Goal: Task Accomplishment & Management: Manage account settings

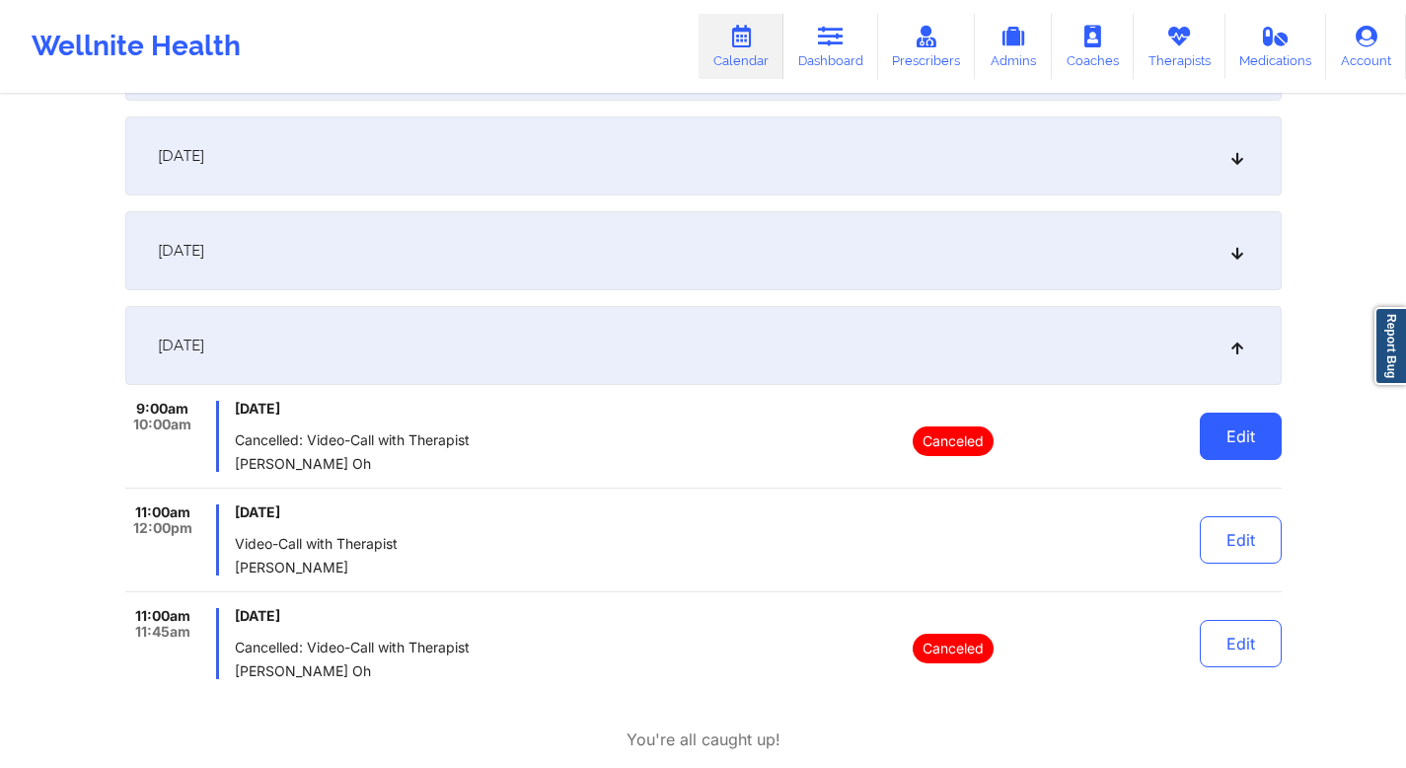
click at [1256, 432] on button "Edit" at bounding box center [1241, 435] width 82 height 47
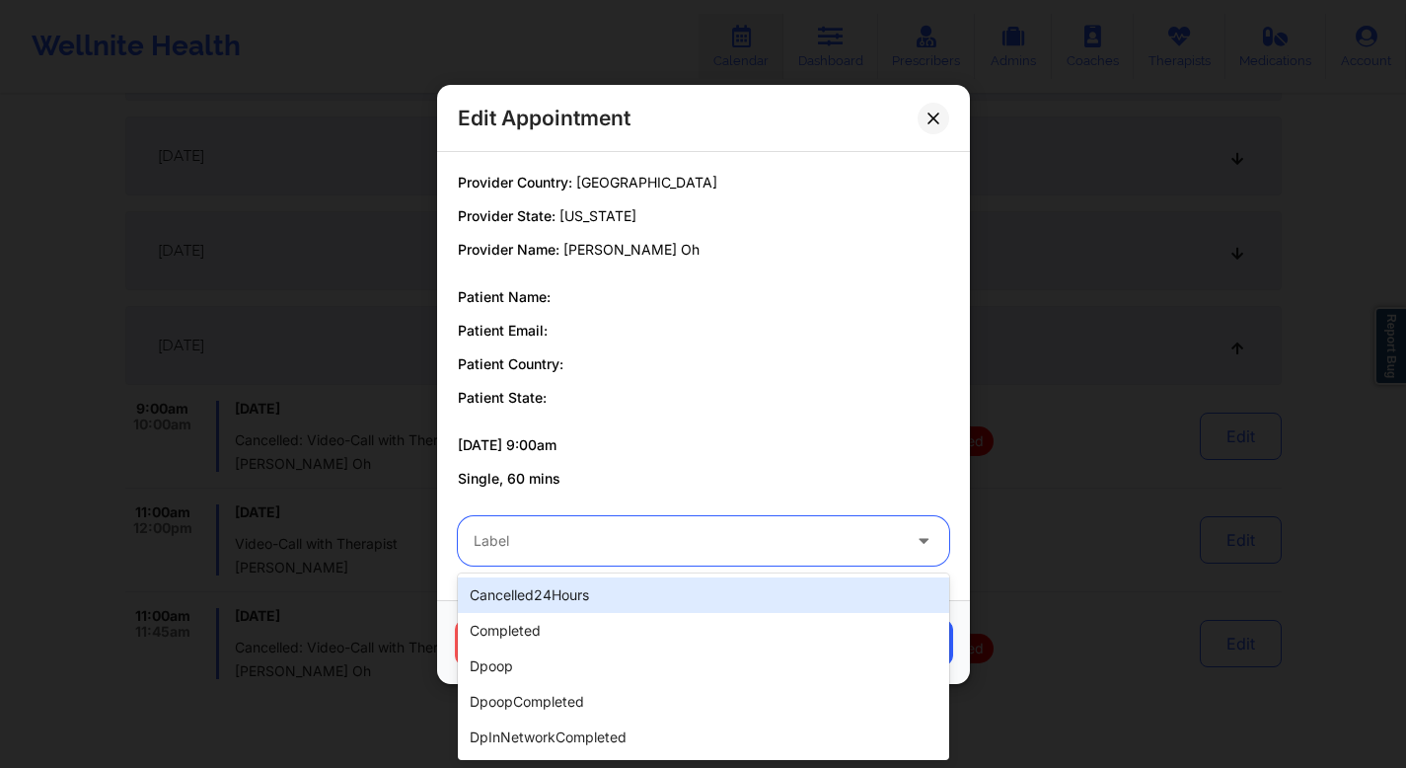
click at [717, 525] on div "Label" at bounding box center [680, 540] width 444 height 49
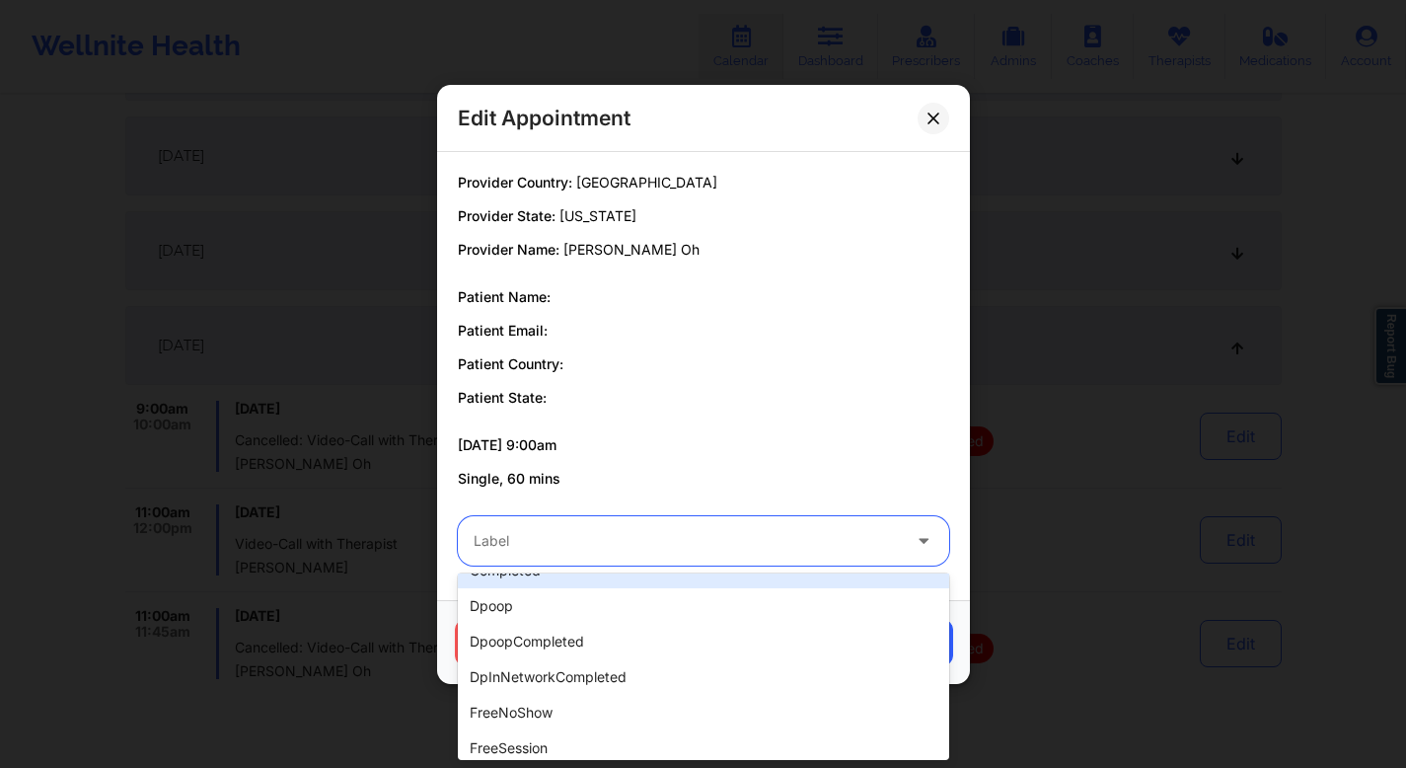
scroll to position [137, 0]
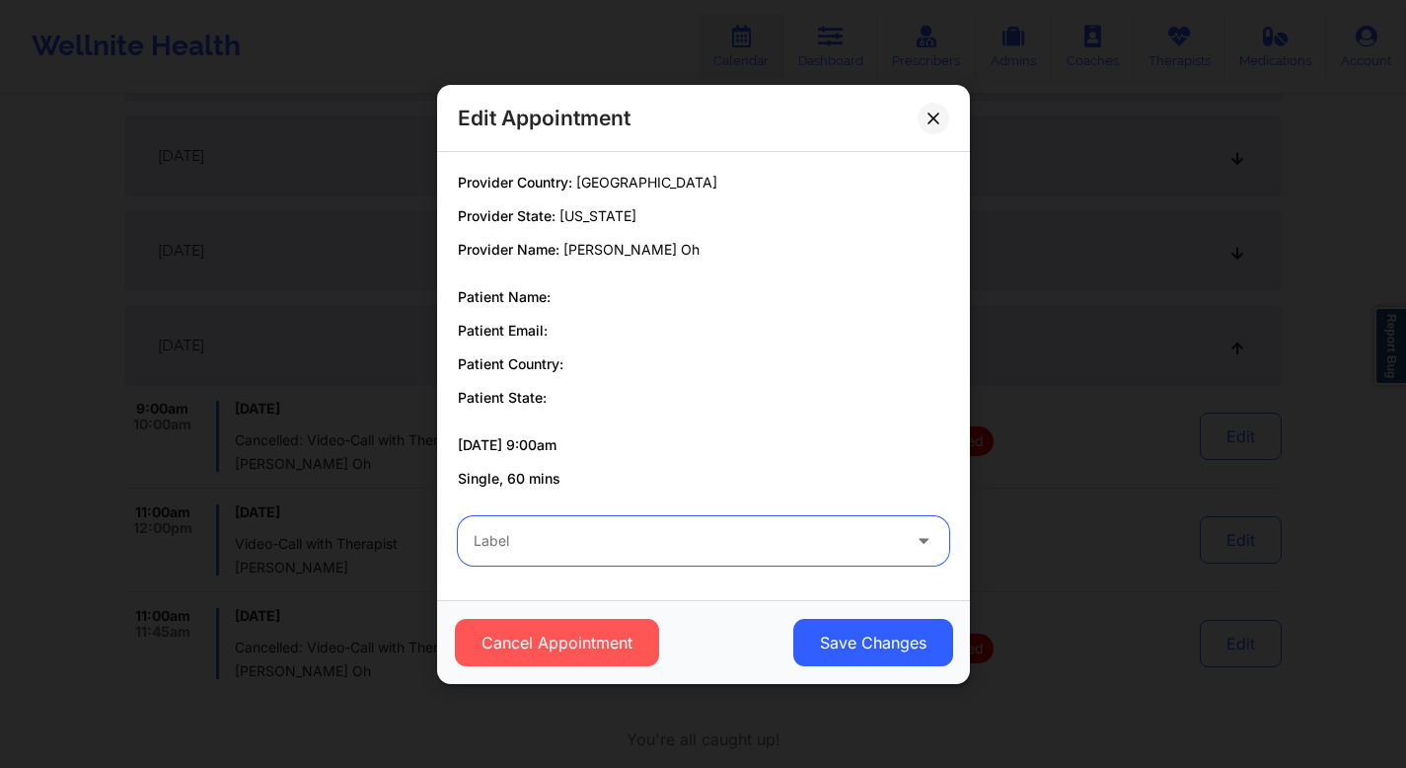
click at [721, 550] on div at bounding box center [687, 541] width 426 height 24
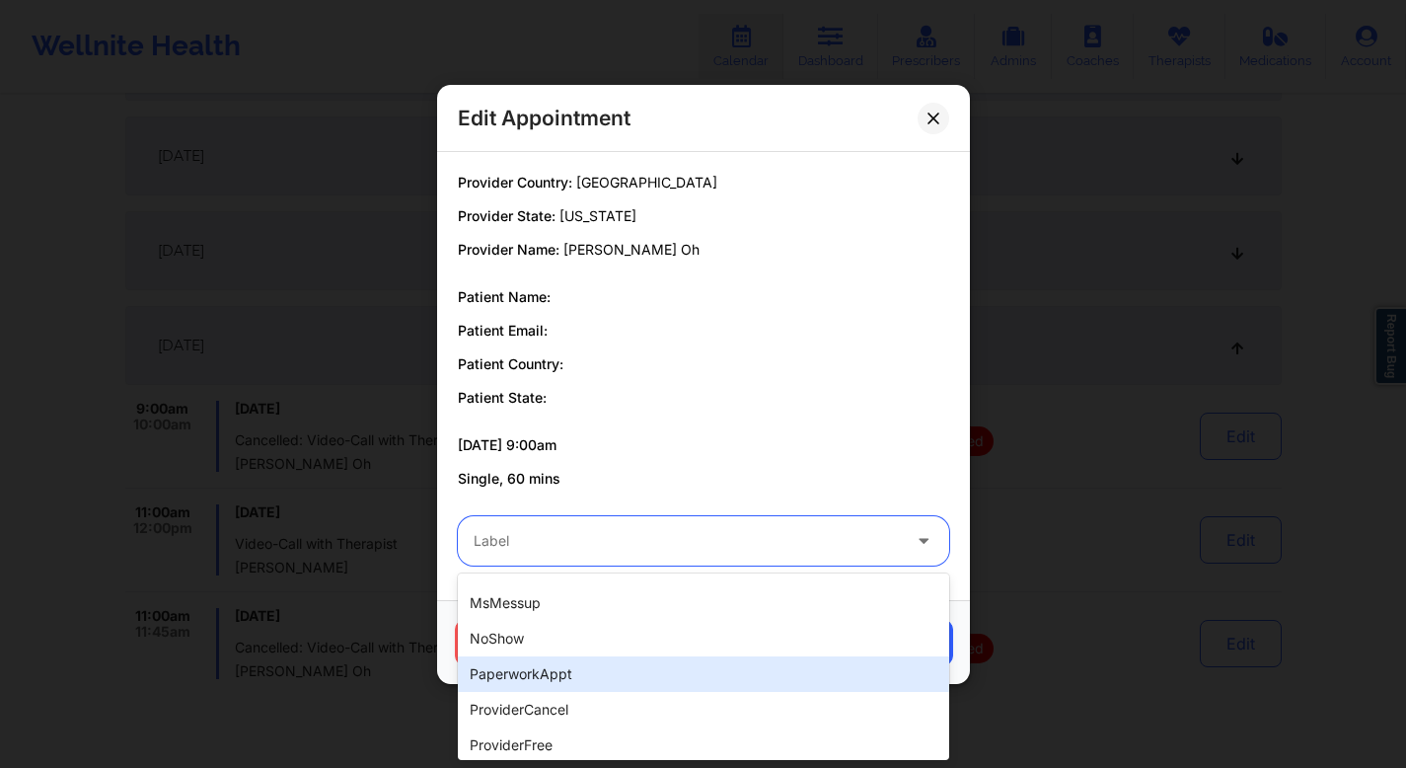
scroll to position [301, 0]
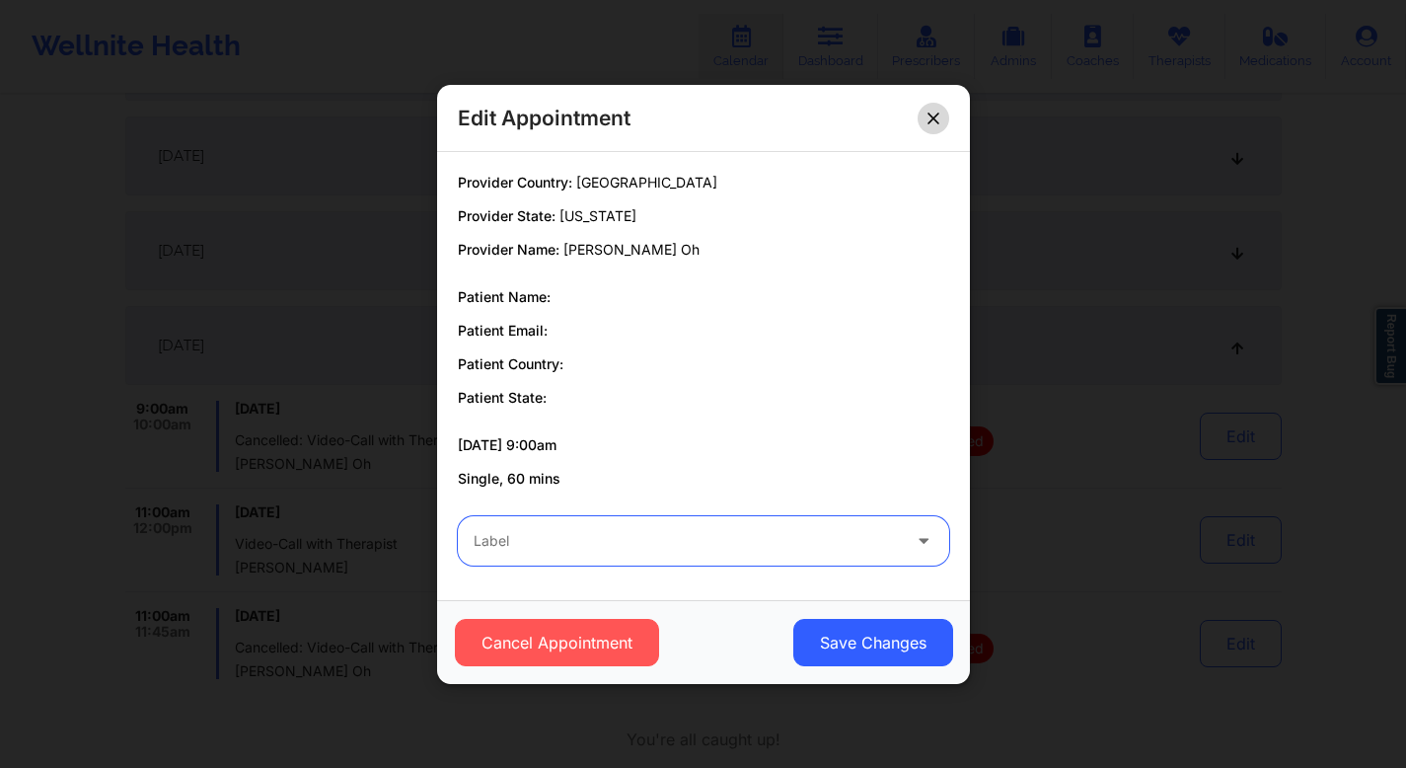
click at [928, 118] on icon at bounding box center [934, 118] width 12 height 12
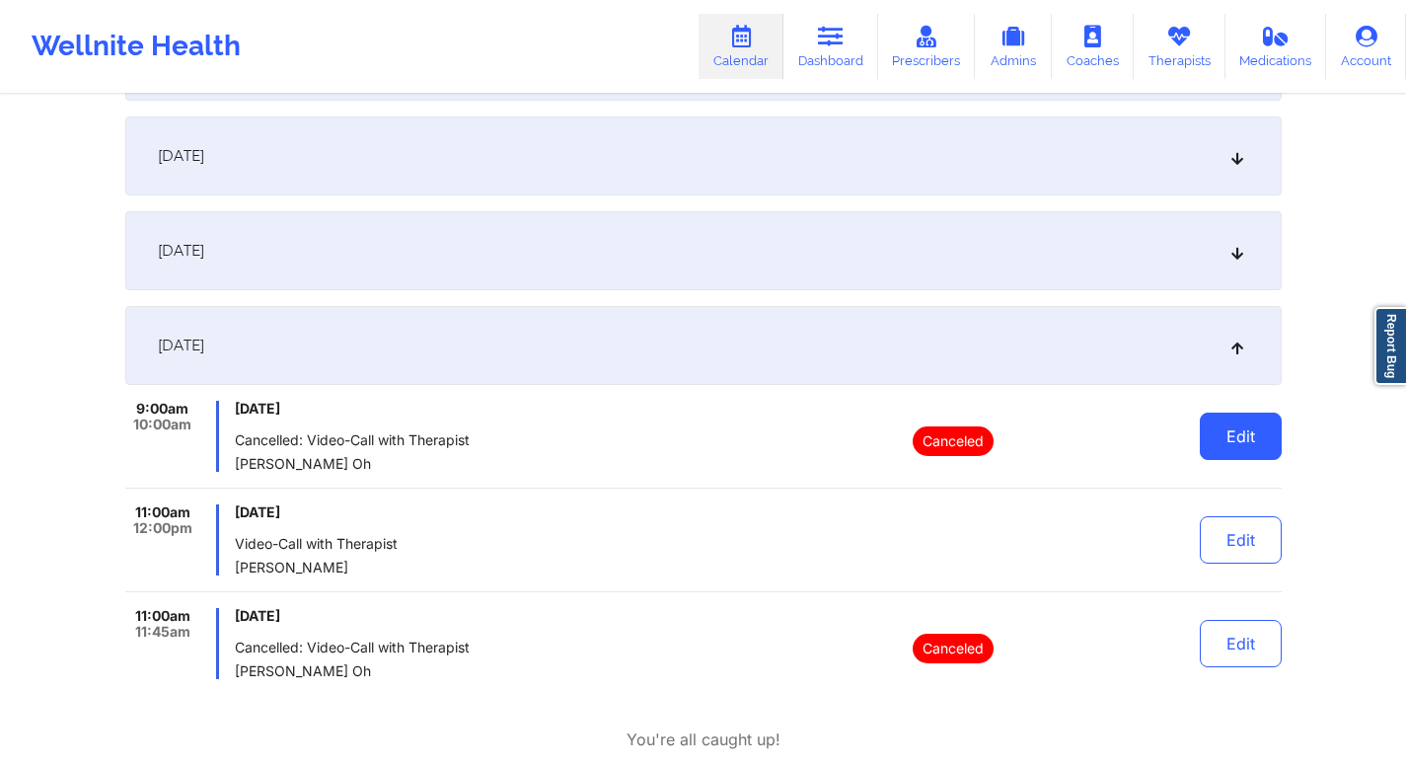
click at [1274, 451] on button "Edit" at bounding box center [1241, 435] width 82 height 47
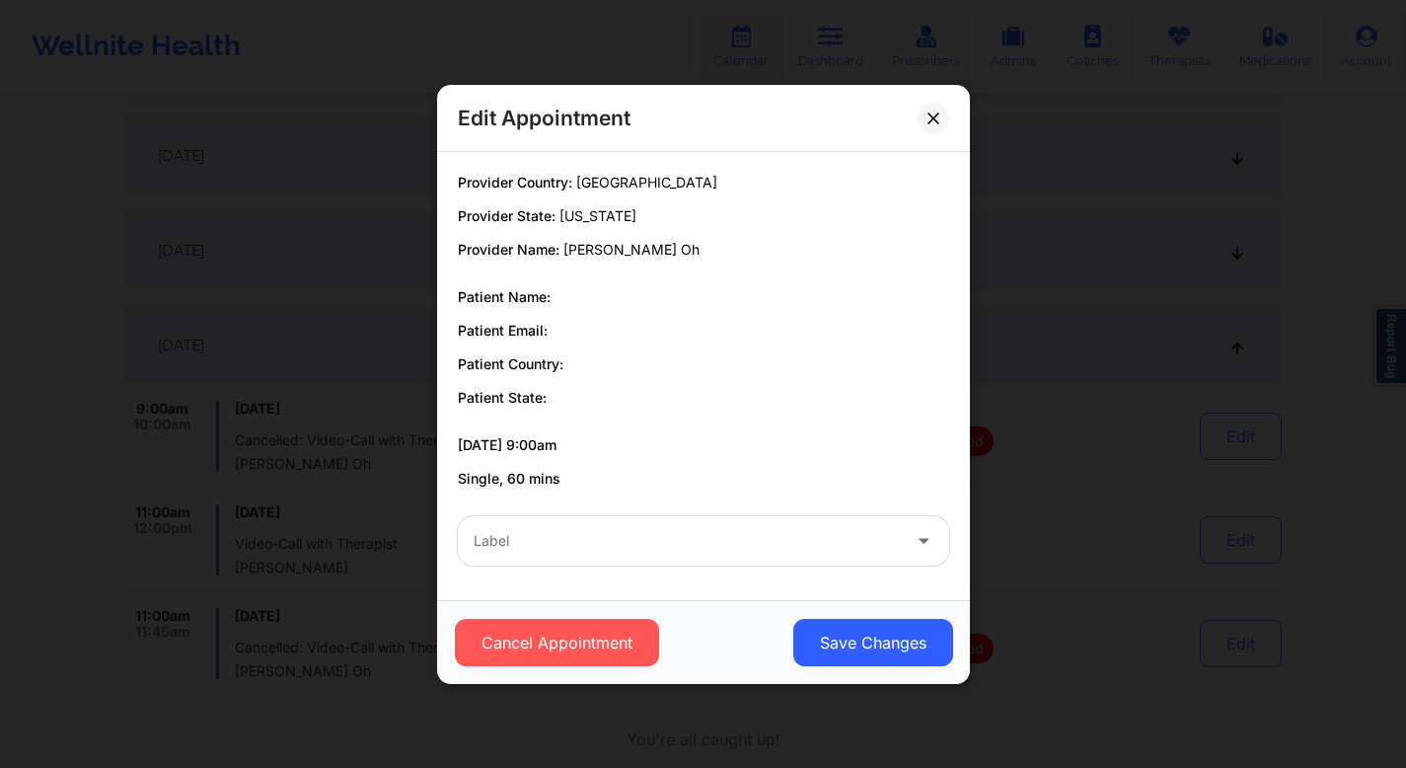
click at [800, 534] on div at bounding box center [687, 541] width 426 height 24
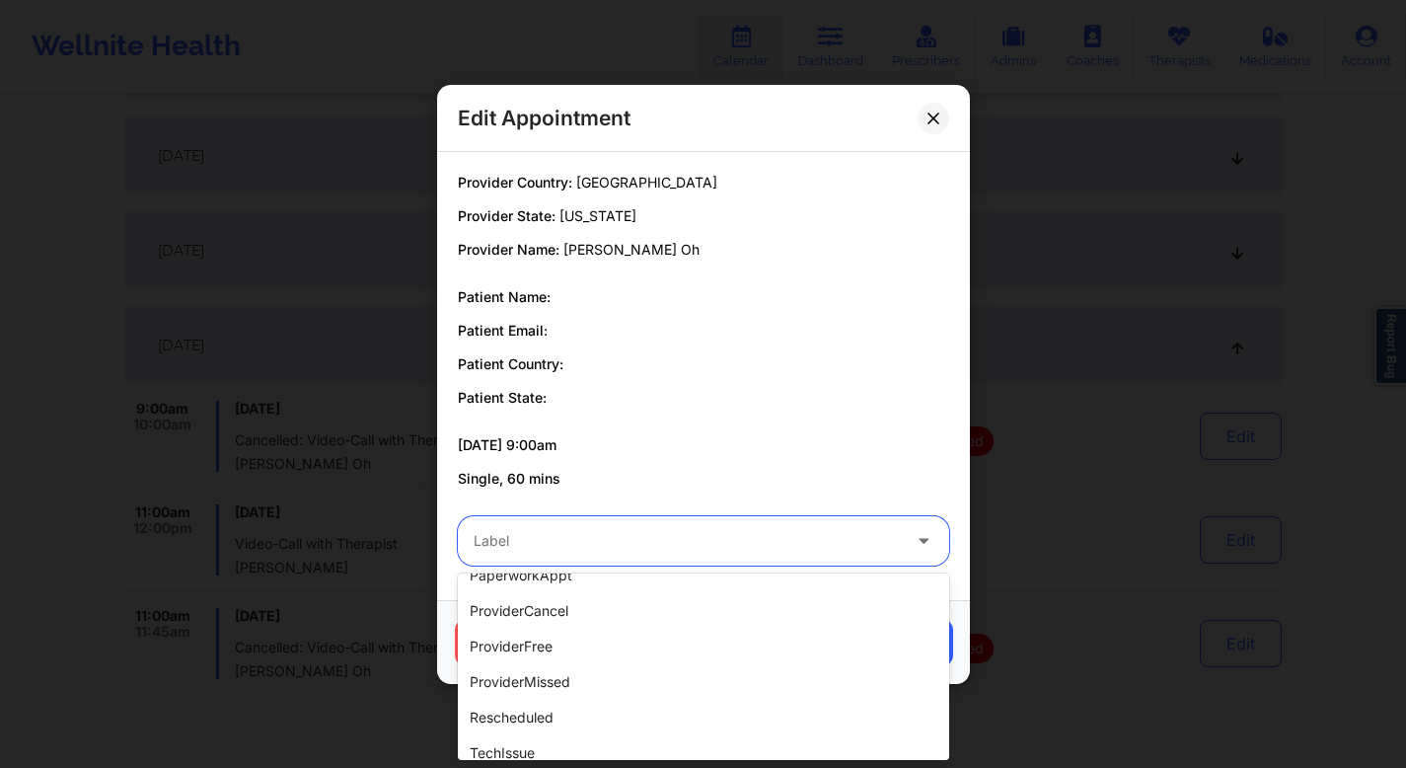
scroll to position [602, 0]
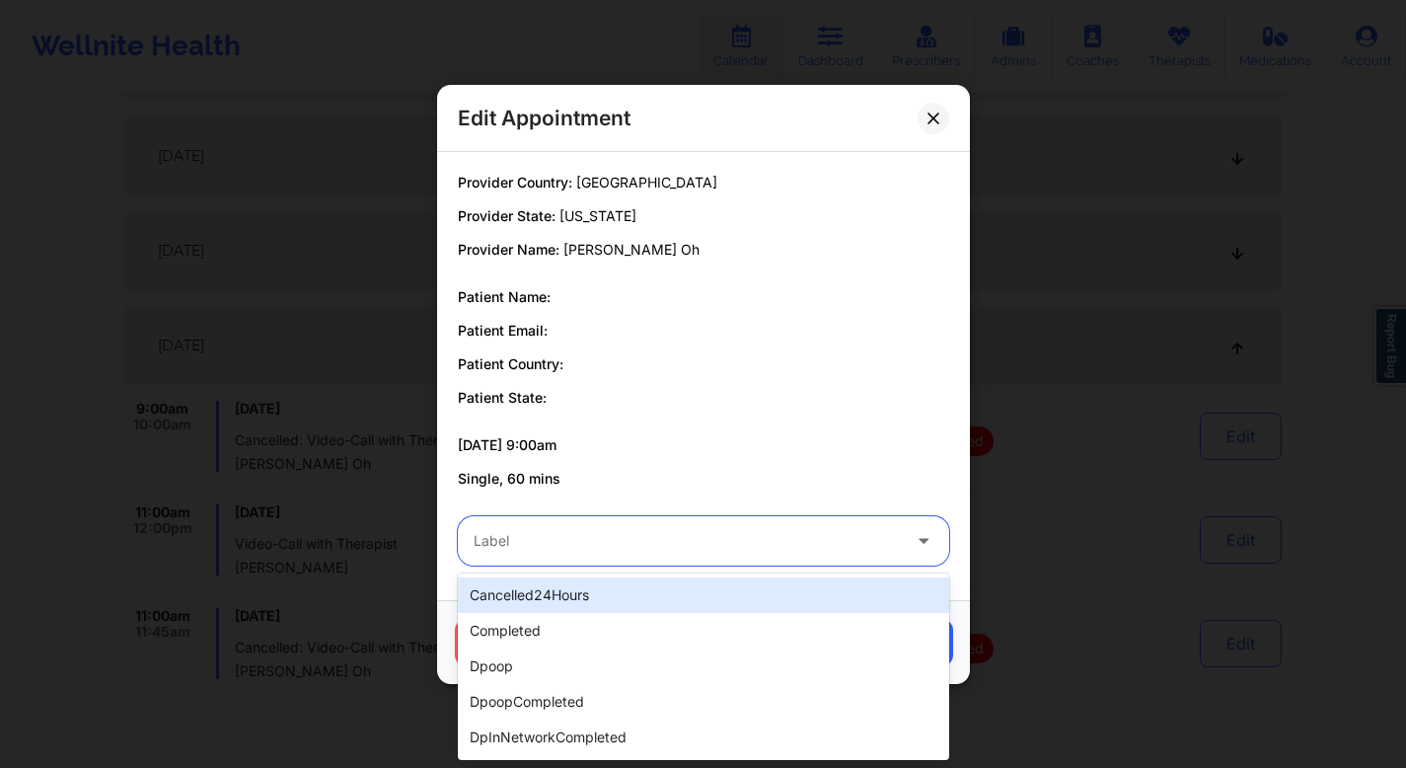
click at [918, 538] on icon at bounding box center [924, 536] width 20 height 17
